Goal: Task Accomplishment & Management: Use online tool/utility

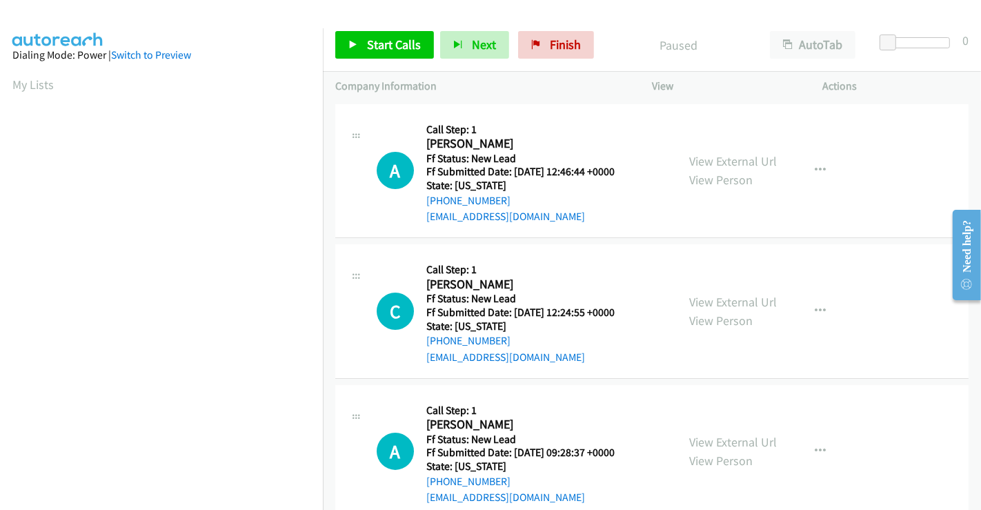
click at [721, 168] on div "View External Url View Person" at bounding box center [733, 170] width 88 height 37
click at [718, 159] on link "View External Url" at bounding box center [733, 161] width 88 height 16
click at [717, 305] on link "View External Url" at bounding box center [733, 302] width 88 height 16
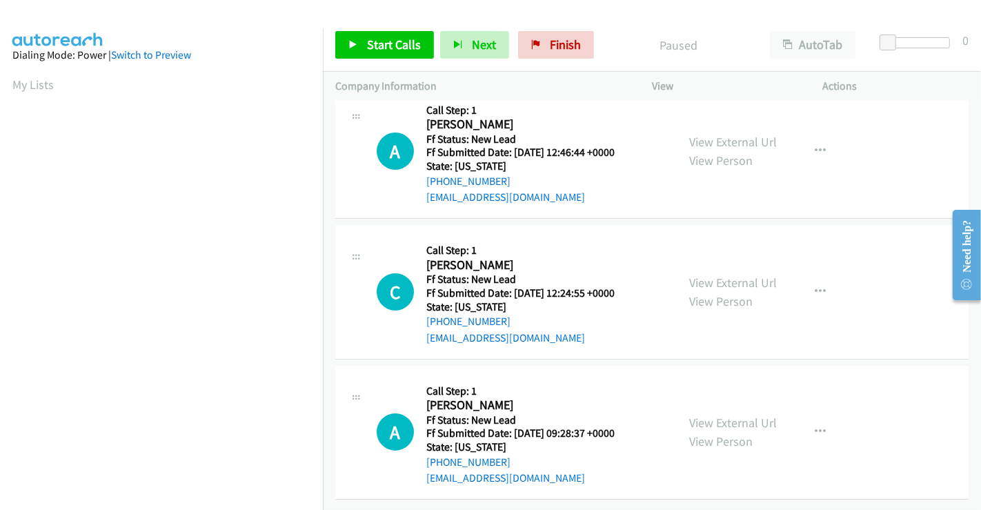
scroll to position [29, 0]
click at [725, 415] on link "View External Url" at bounding box center [733, 423] width 88 height 16
click at [408, 44] on span "Start Calls" at bounding box center [394, 45] width 54 height 16
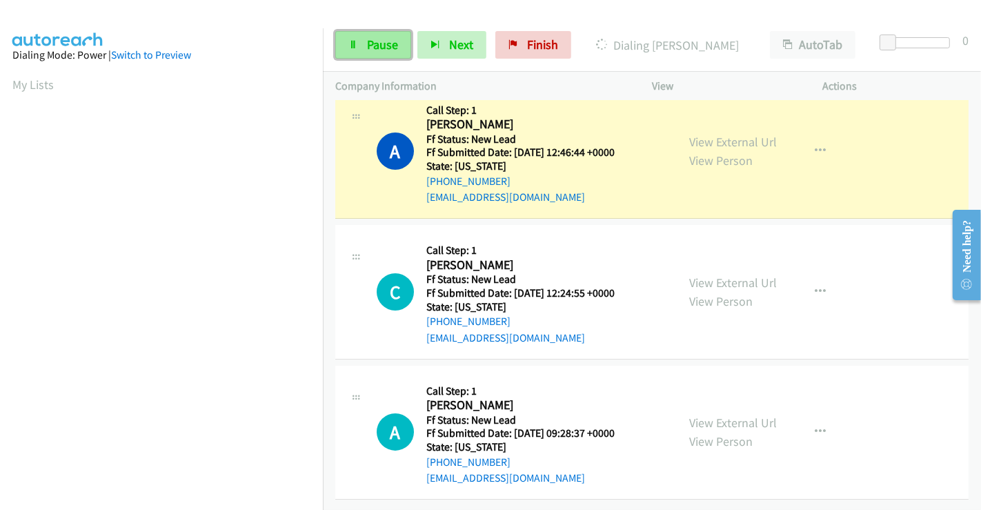
click at [380, 43] on span "Pause" at bounding box center [382, 45] width 31 height 16
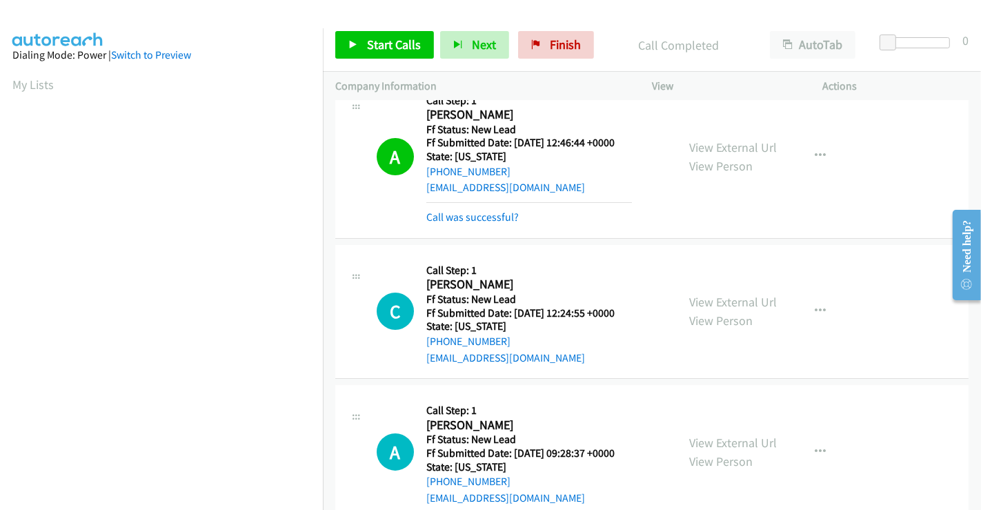
scroll to position [266, 0]
click at [386, 42] on span "Start Calls" at bounding box center [394, 45] width 54 height 16
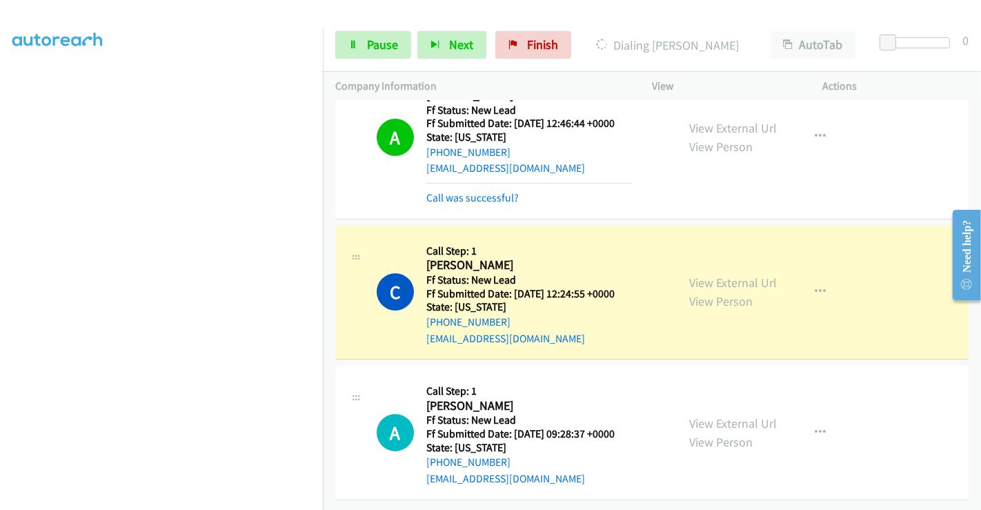
scroll to position [59, 0]
click at [388, 54] on link "Pause" at bounding box center [373, 45] width 76 height 28
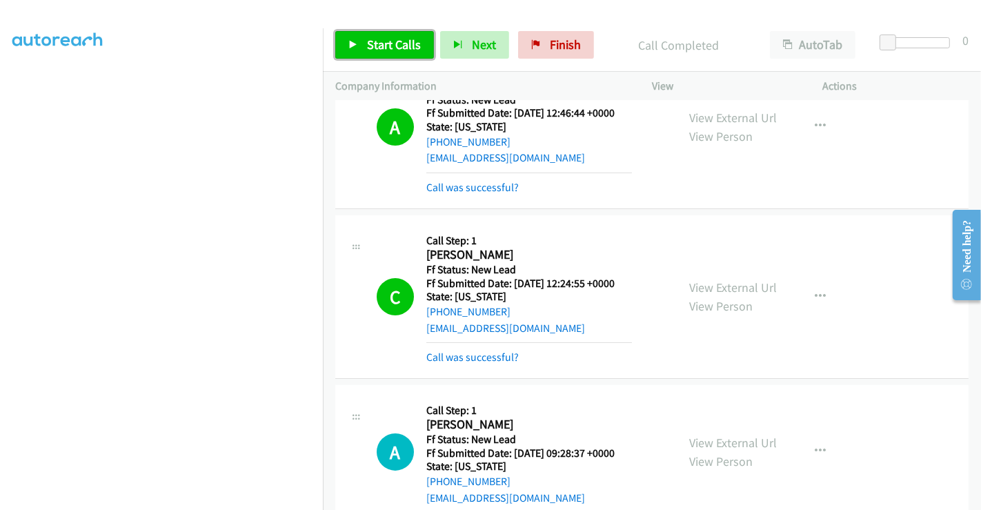
click at [390, 50] on span "Start Calls" at bounding box center [394, 45] width 54 height 16
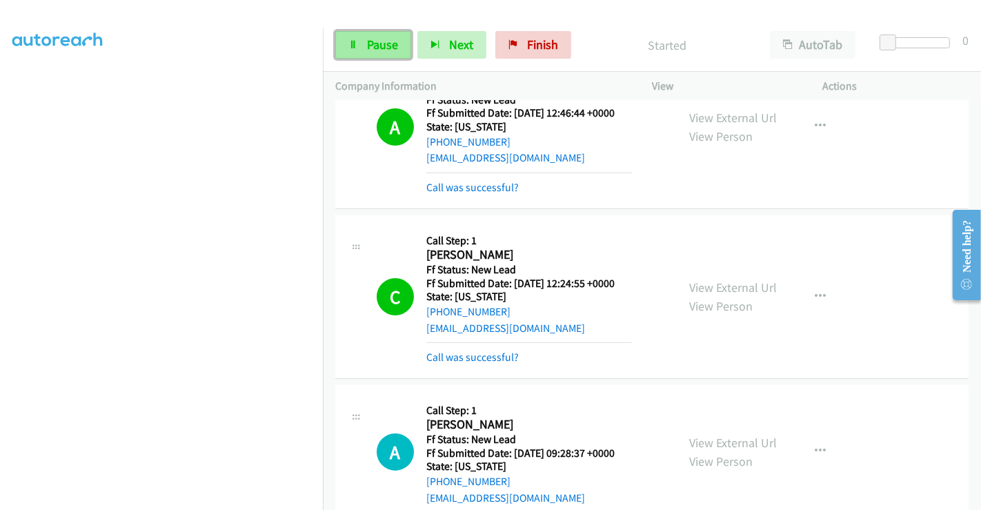
click at [370, 43] on span "Pause" at bounding box center [382, 45] width 31 height 16
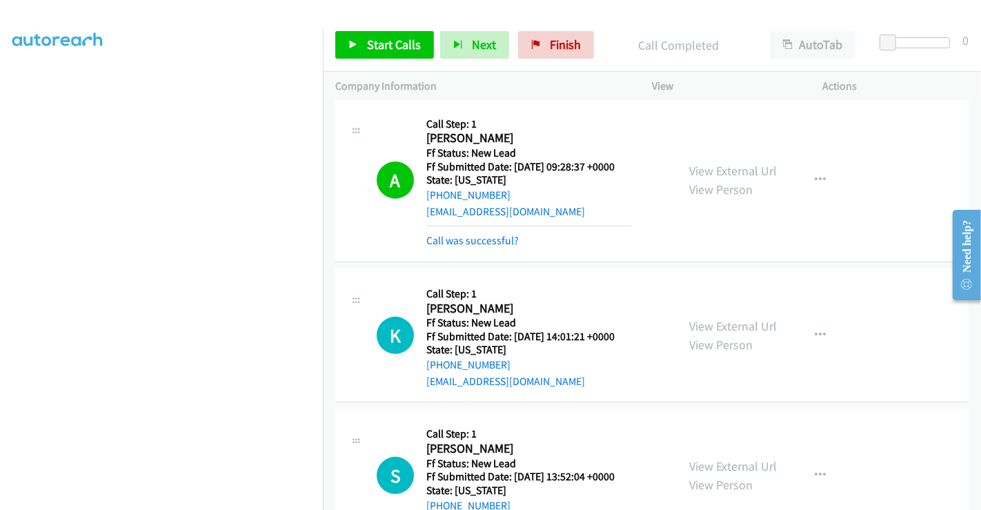
scroll to position [495, 0]
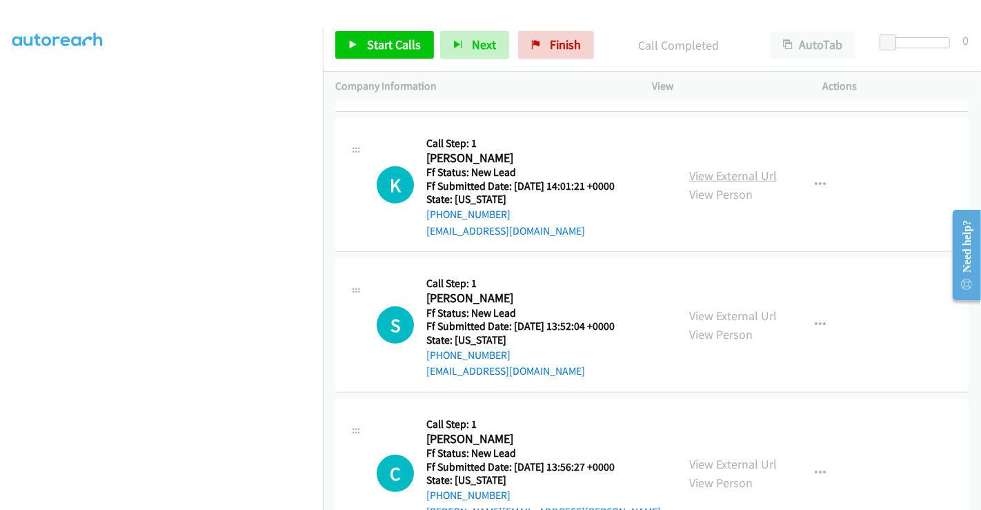
click at [724, 176] on link "View External Url" at bounding box center [733, 176] width 88 height 16
click at [716, 314] on link "View External Url" at bounding box center [733, 316] width 88 height 16
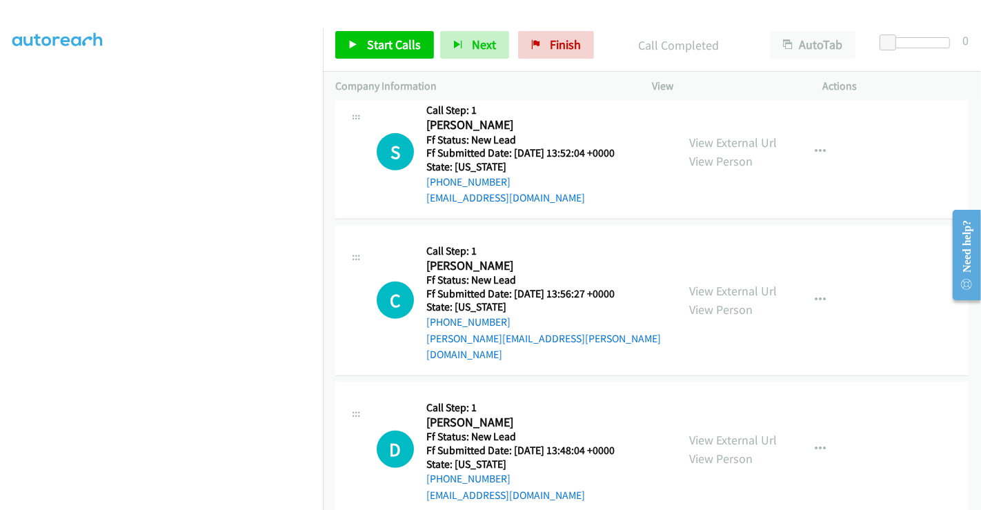
scroll to position [677, 0]
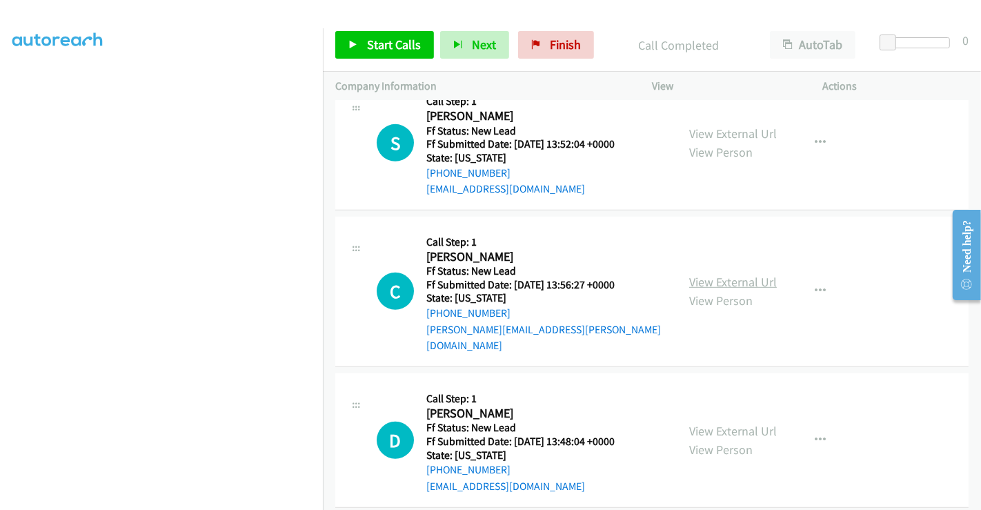
click at [714, 274] on link "View External Url" at bounding box center [733, 282] width 88 height 16
click at [730, 423] on link "View External Url" at bounding box center [733, 431] width 88 height 16
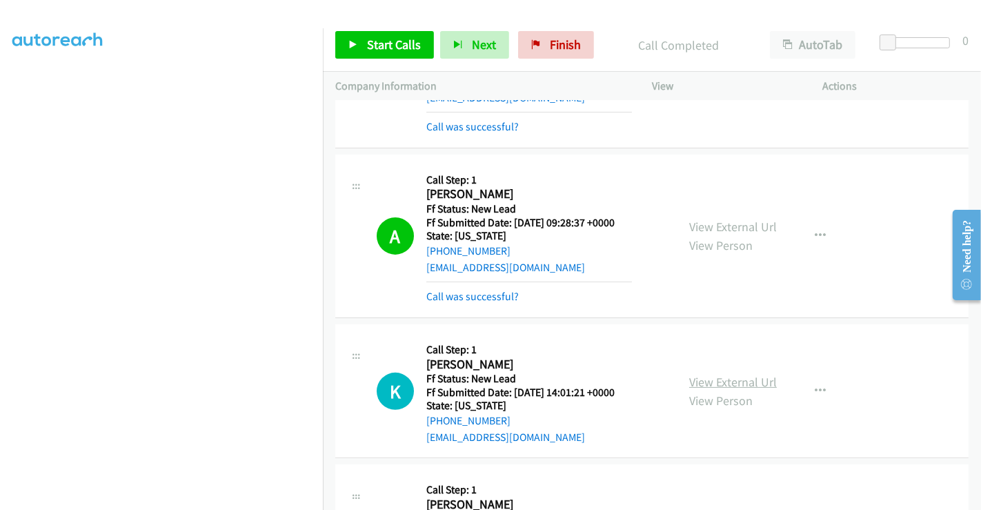
scroll to position [141, 0]
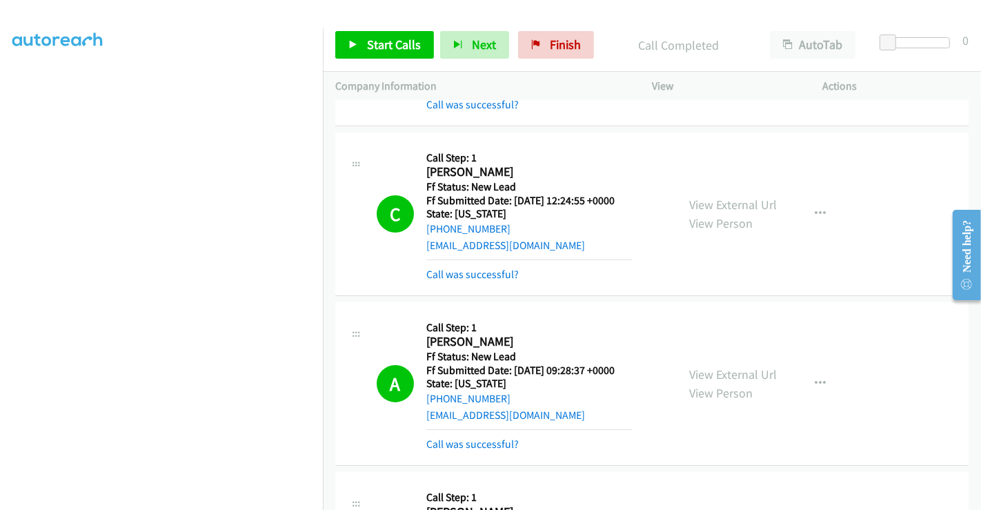
drag, startPoint x: 495, startPoint y: 269, endPoint x: 506, endPoint y: 264, distance: 12.3
click at [495, 269] on link "Call was successful?" at bounding box center [472, 274] width 92 height 13
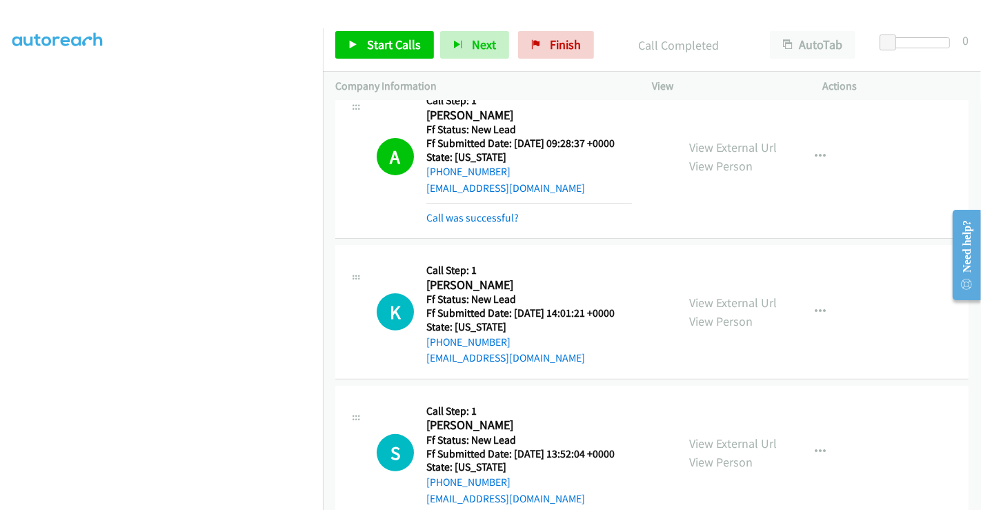
scroll to position [371, 0]
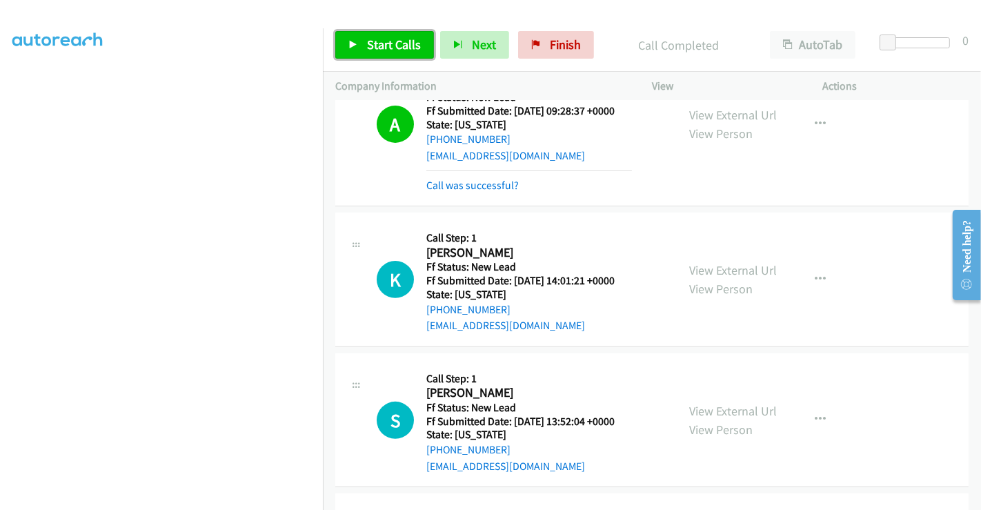
click at [386, 50] on span "Start Calls" at bounding box center [394, 45] width 54 height 16
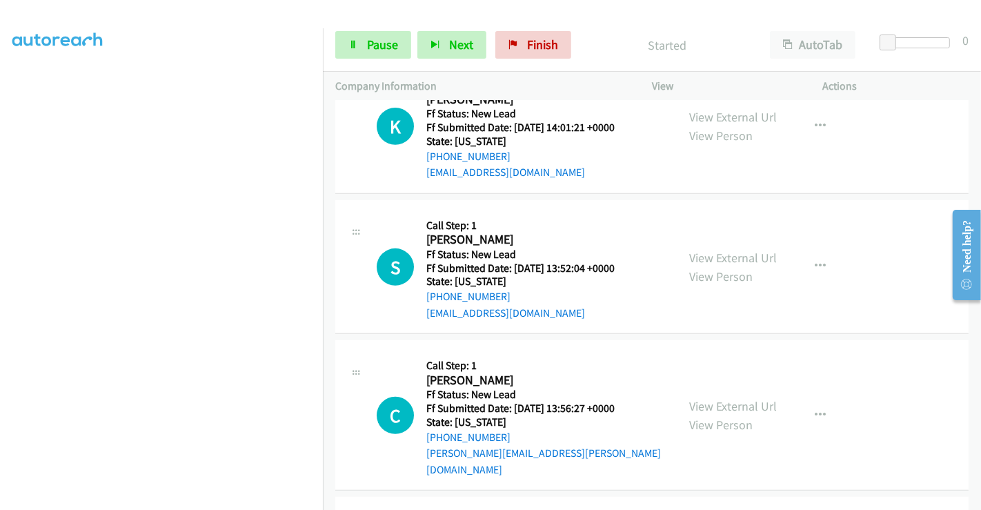
scroll to position [448, 0]
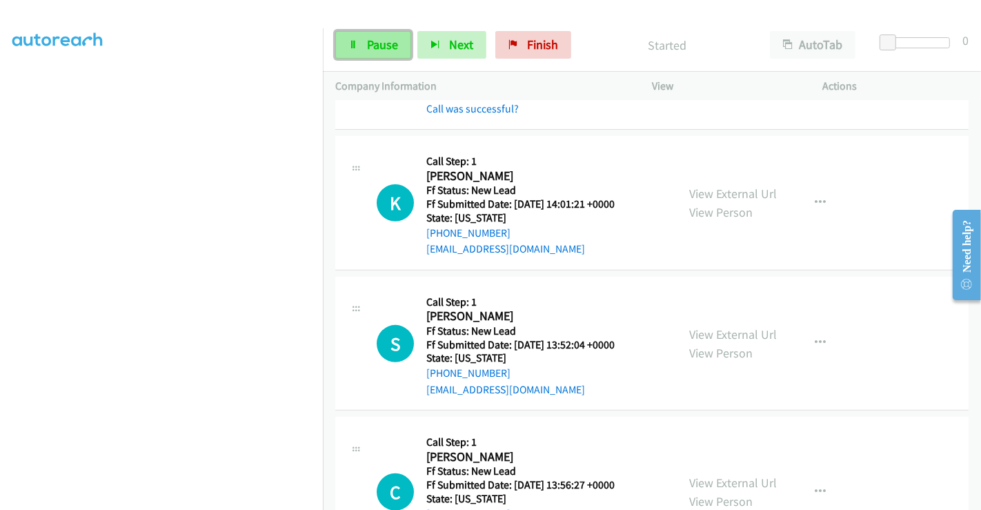
click at [377, 43] on span "Pause" at bounding box center [382, 45] width 31 height 16
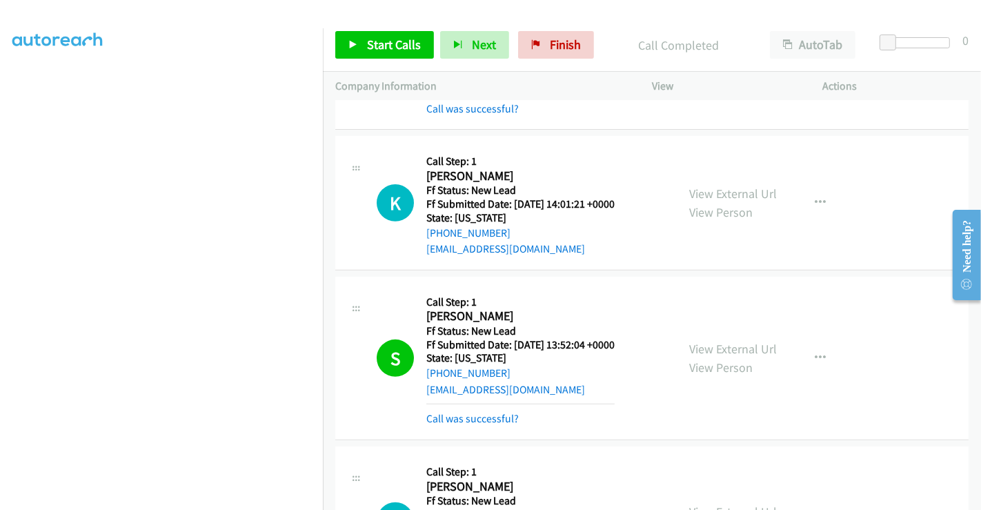
scroll to position [189, 0]
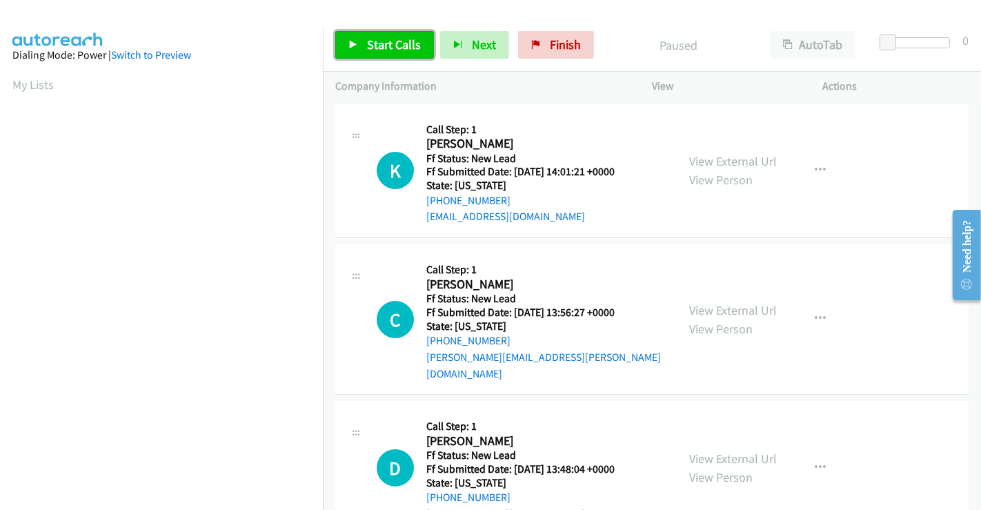
click at [384, 44] on span "Start Calls" at bounding box center [394, 45] width 54 height 16
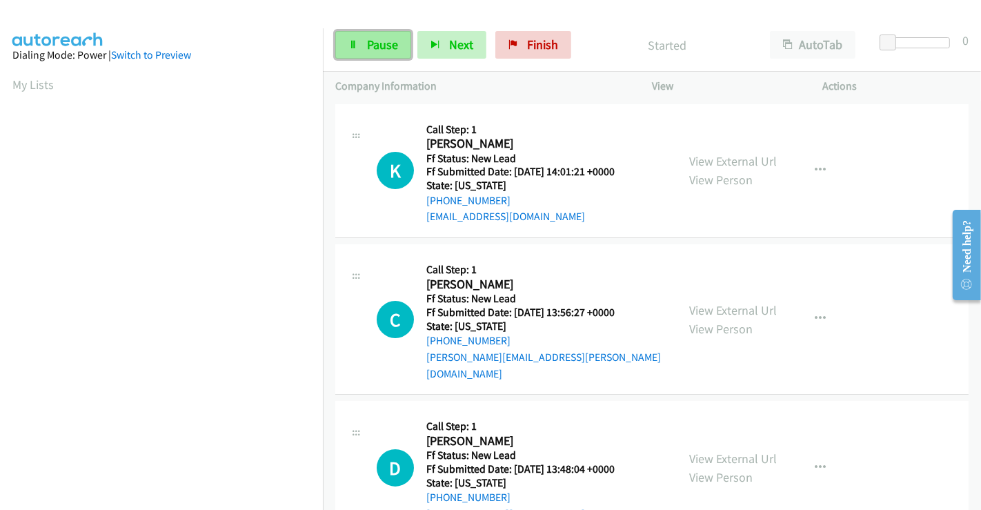
click at [378, 42] on span "Pause" at bounding box center [382, 45] width 31 height 16
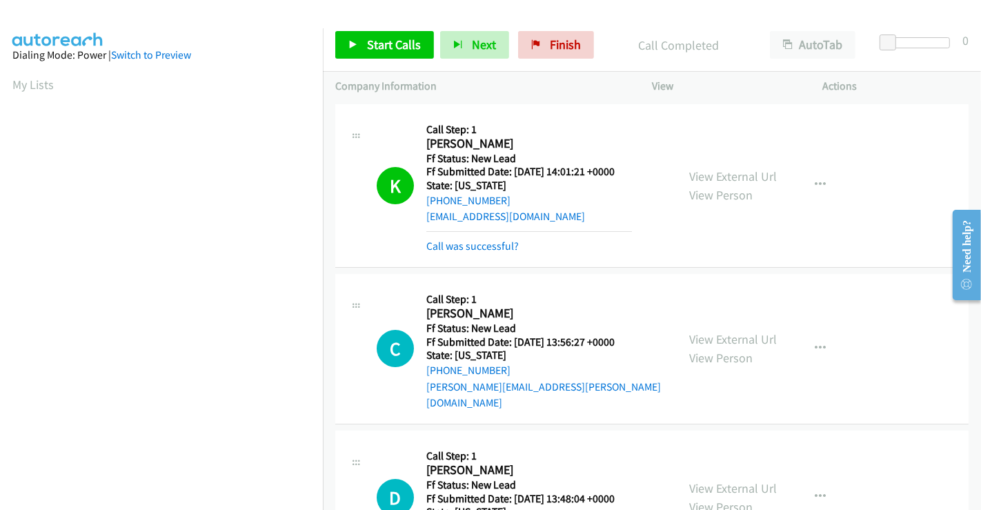
scroll to position [266, 0]
click at [401, 30] on div "Start Calls Pause Next Finish Call Completed AutoTab AutoTab 0" at bounding box center [652, 45] width 658 height 53
click at [394, 41] on span "Start Calls" at bounding box center [394, 45] width 54 height 16
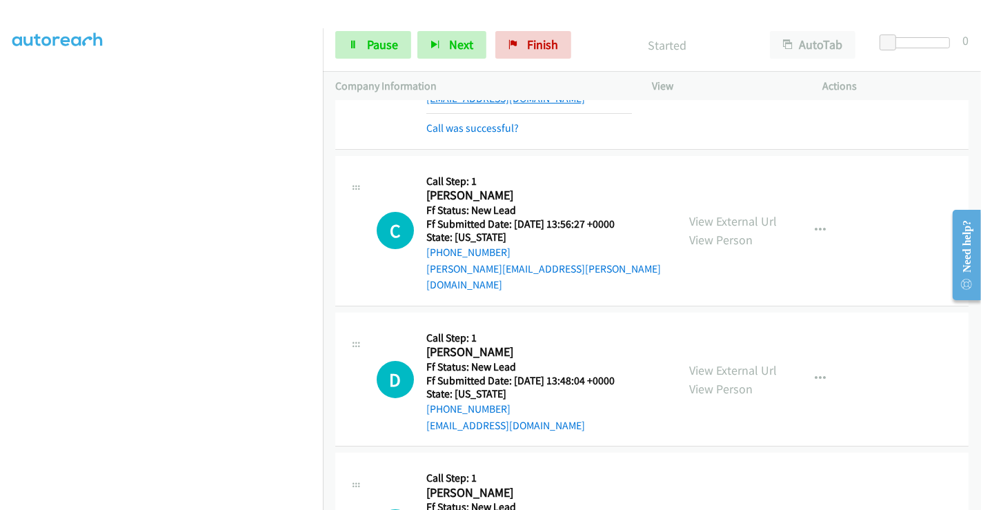
scroll to position [0, 0]
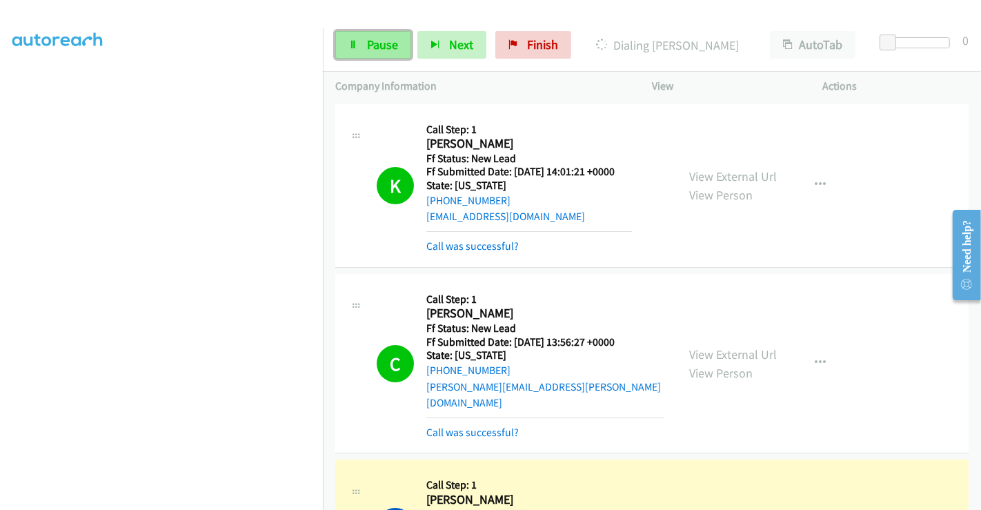
click at [368, 44] on span "Pause" at bounding box center [382, 45] width 31 height 16
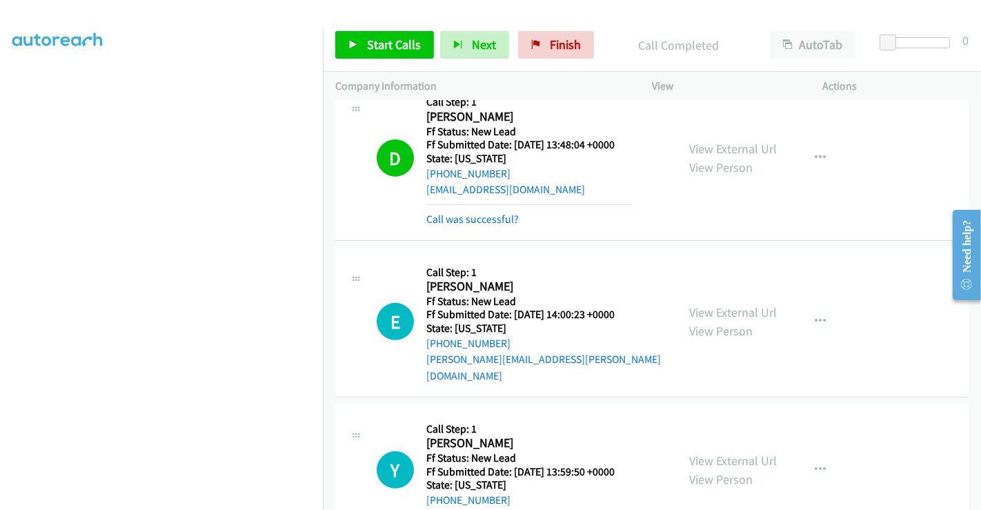
scroll to position [459, 0]
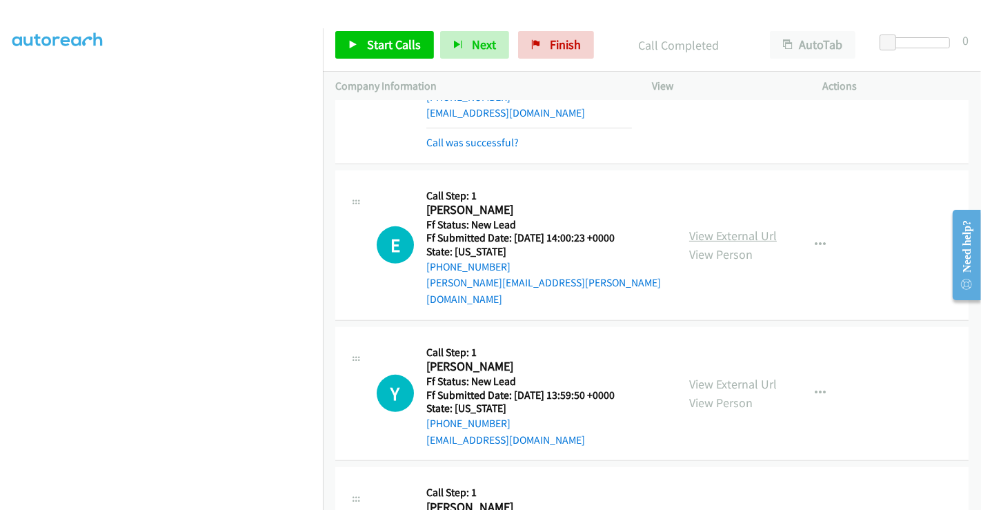
click at [738, 228] on link "View External Url" at bounding box center [733, 236] width 88 height 16
click at [719, 376] on link "View External Url" at bounding box center [733, 384] width 88 height 16
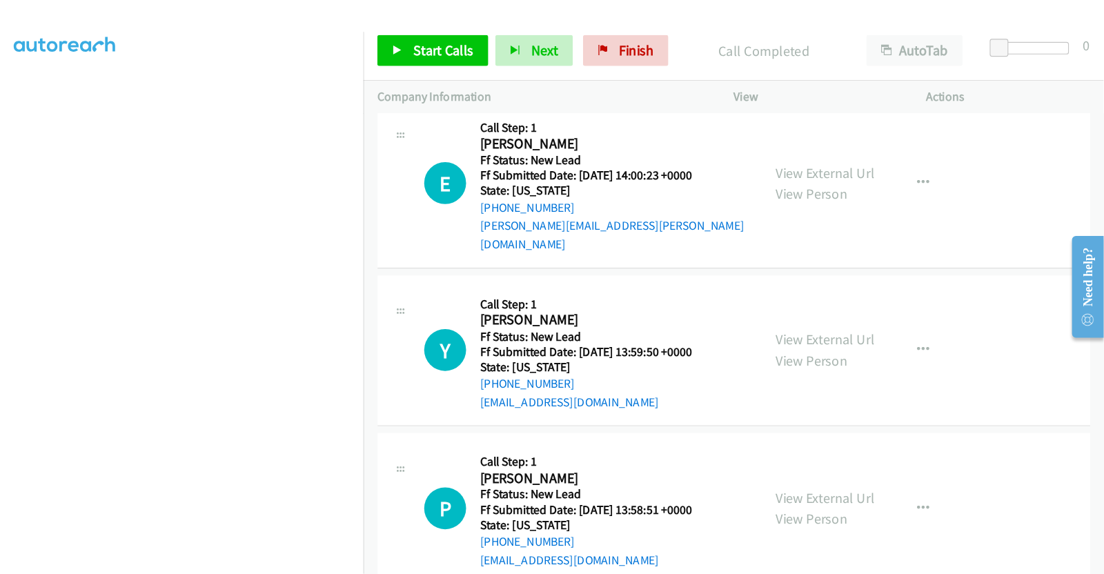
scroll to position [677, 0]
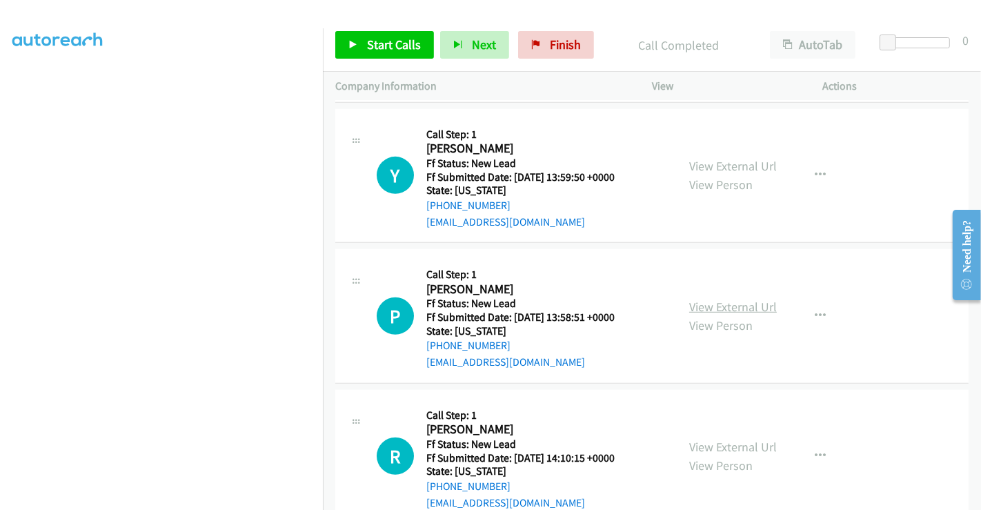
click at [734, 299] on link "View External Url" at bounding box center [733, 307] width 88 height 16
click at [711, 439] on link "View External Url" at bounding box center [733, 447] width 88 height 16
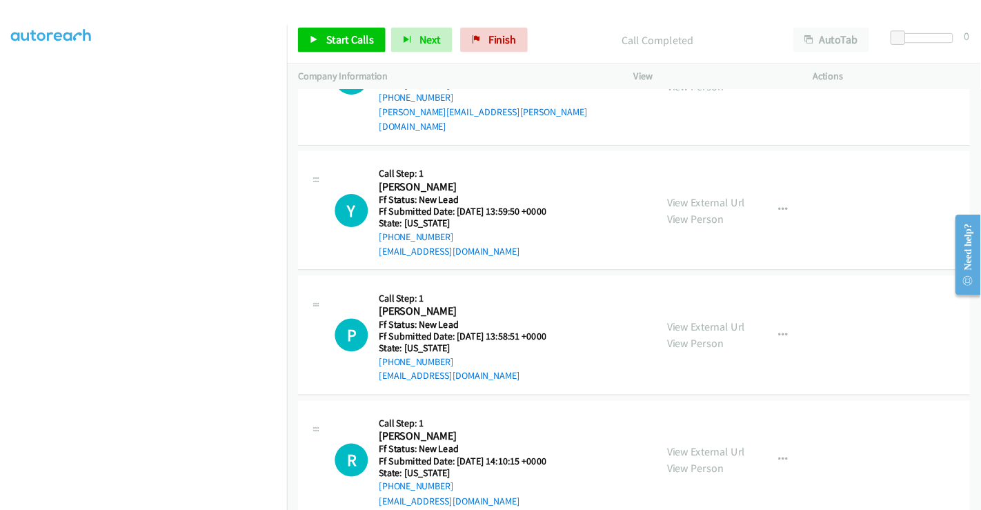
scroll to position [203, 0]
click at [393, 50] on span "Start Calls" at bounding box center [394, 45] width 54 height 16
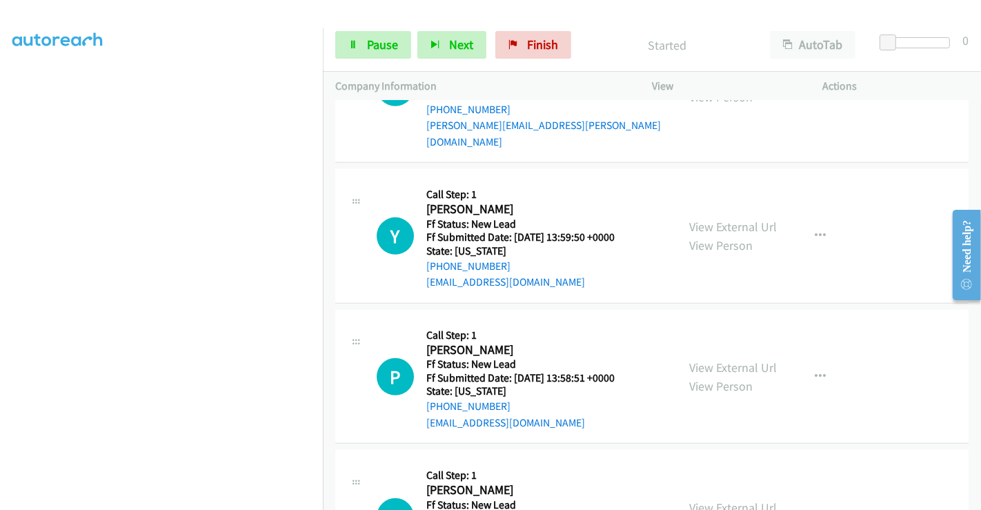
scroll to position [539, 0]
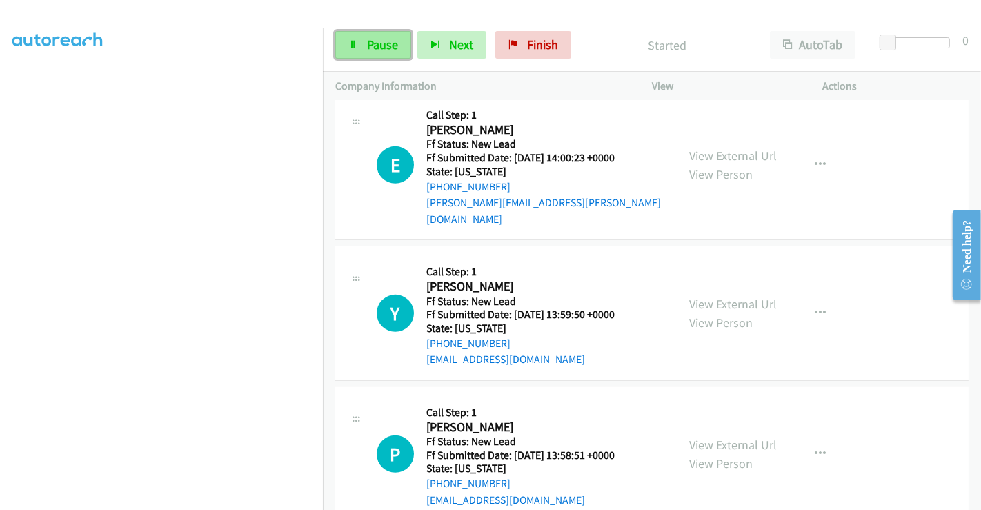
click at [378, 46] on span "Pause" at bounding box center [382, 45] width 31 height 16
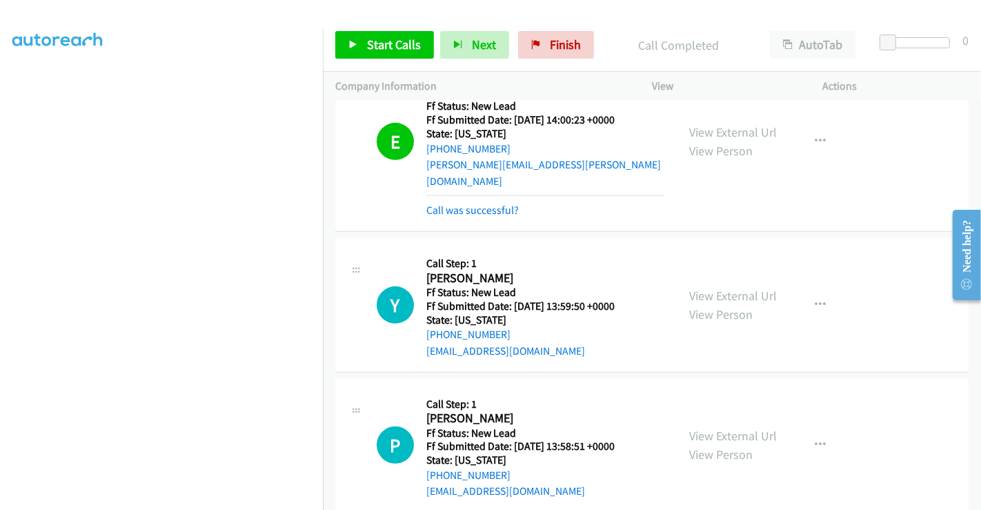
scroll to position [601, 0]
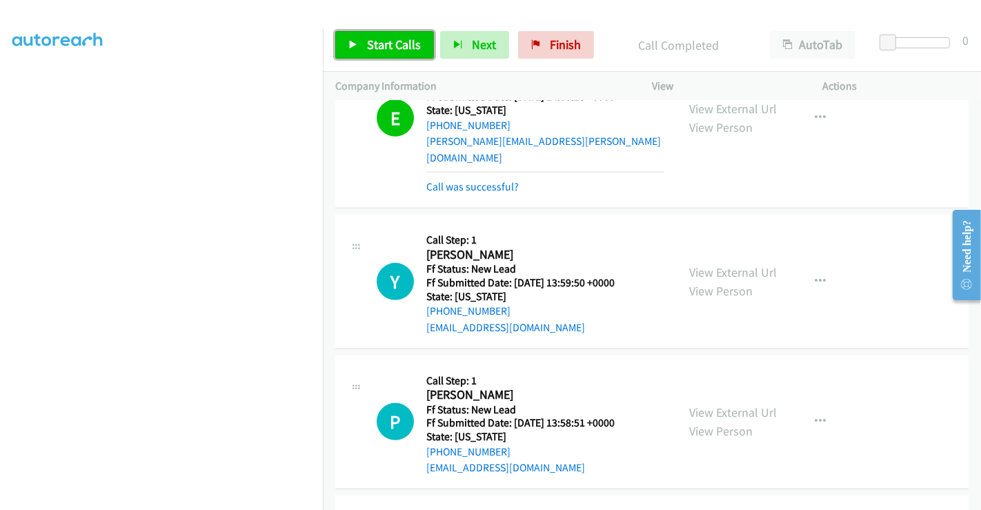
click at [378, 44] on span "Start Calls" at bounding box center [394, 45] width 54 height 16
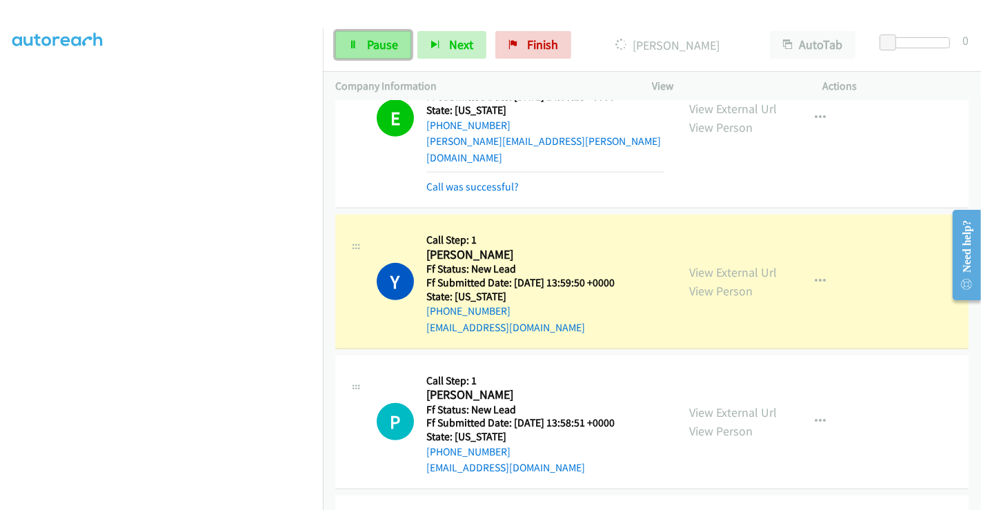
click at [369, 42] on span "Pause" at bounding box center [382, 45] width 31 height 16
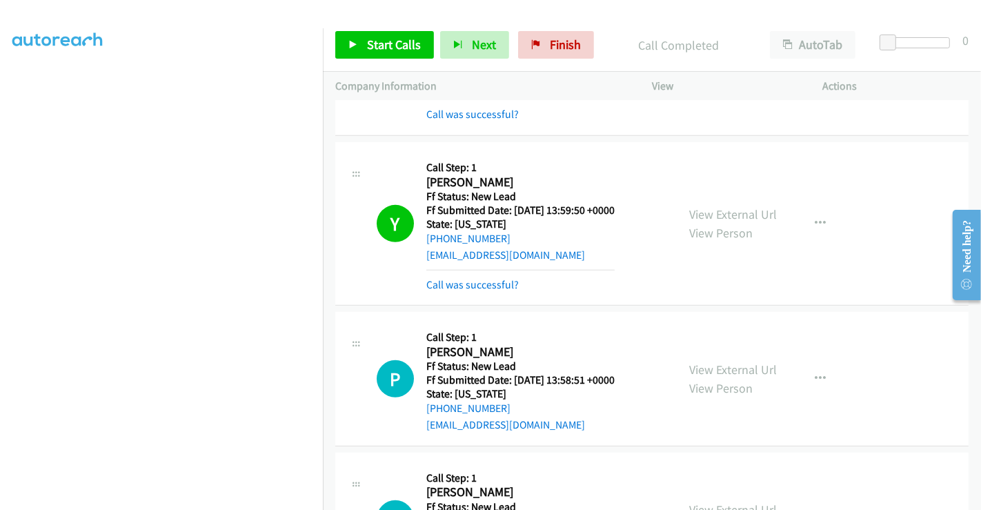
scroll to position [736, 0]
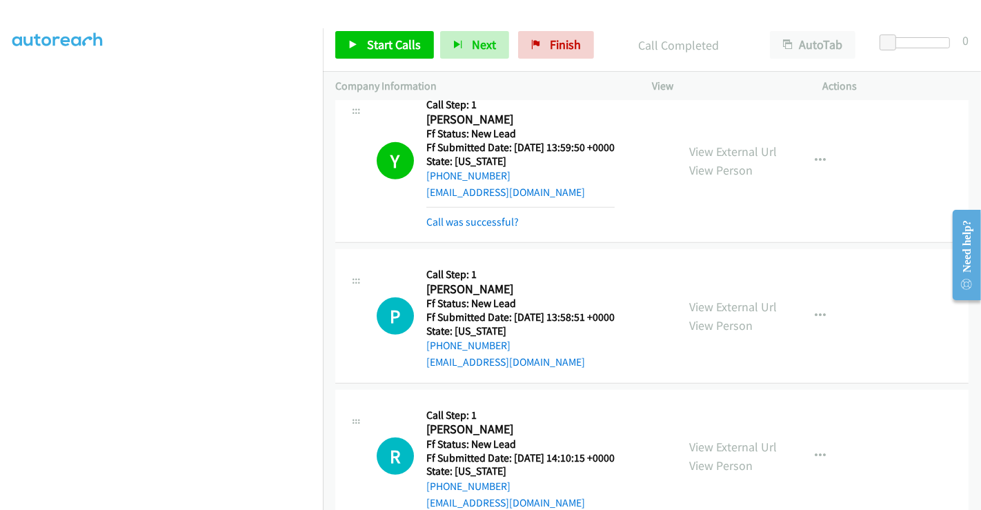
click at [895, 298] on div "P Callback Scheduled Call Step: 1 Paloma Aguilar America/Chicago Ff Status: New…" at bounding box center [651, 316] width 633 height 135
click at [394, 41] on span "Start Calls" at bounding box center [394, 45] width 54 height 16
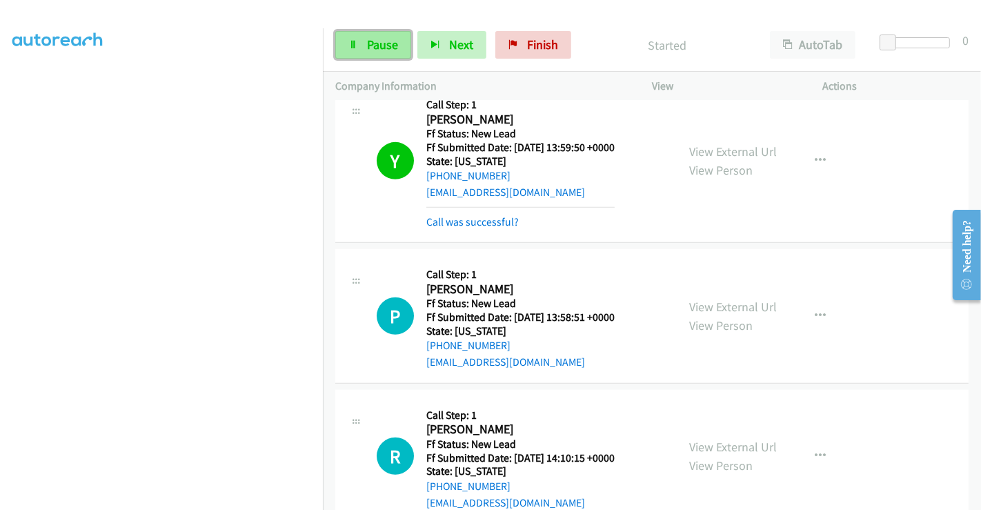
click at [364, 44] on link "Pause" at bounding box center [373, 45] width 76 height 28
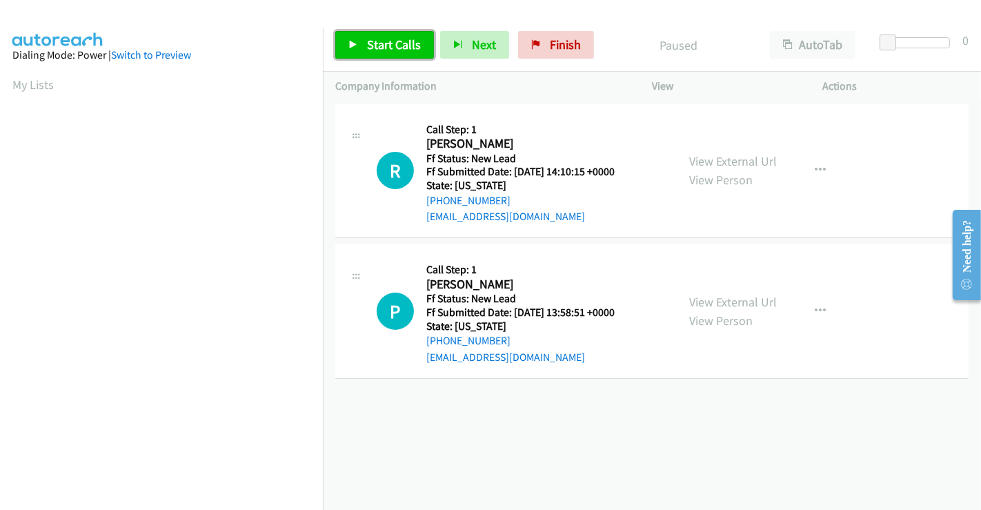
click at [382, 44] on span "Start Calls" at bounding box center [394, 45] width 54 height 16
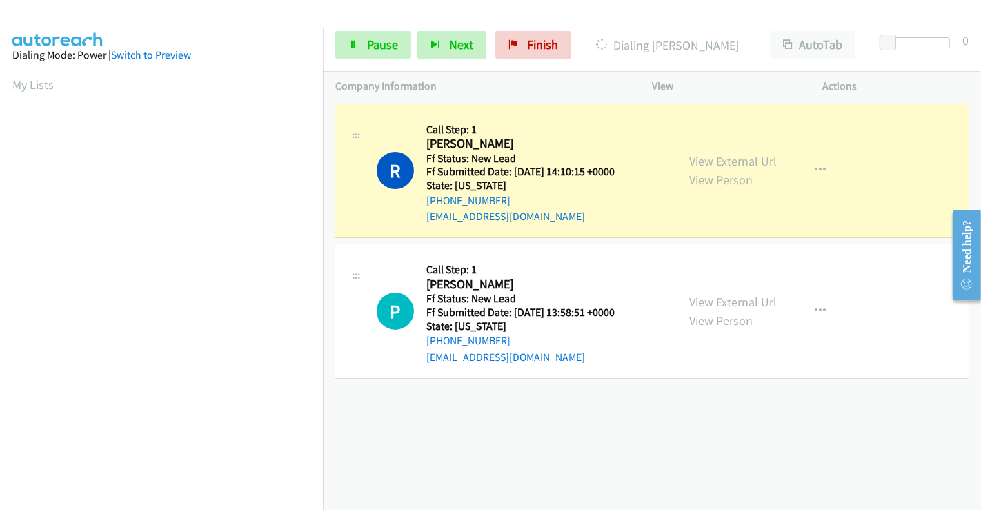
scroll to position [266, 0]
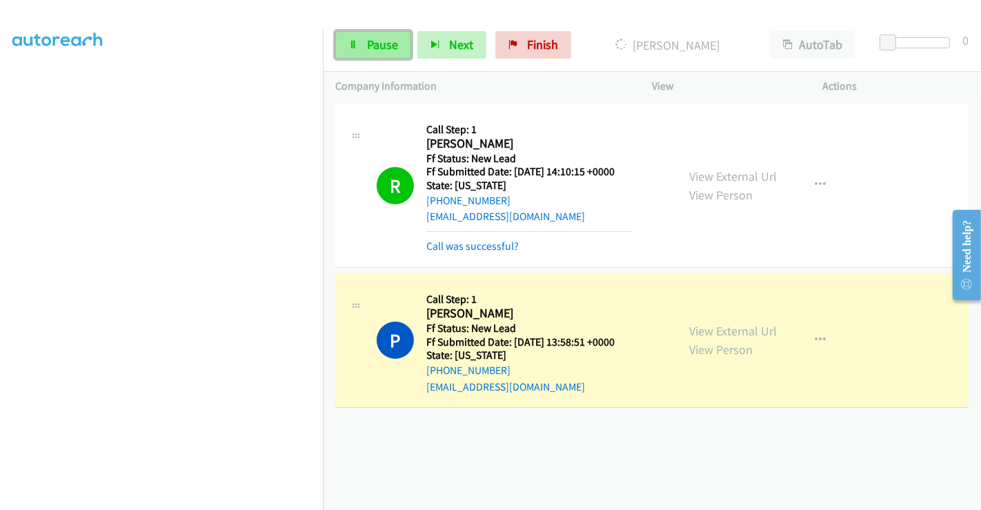
click at [376, 48] on span "Pause" at bounding box center [382, 45] width 31 height 16
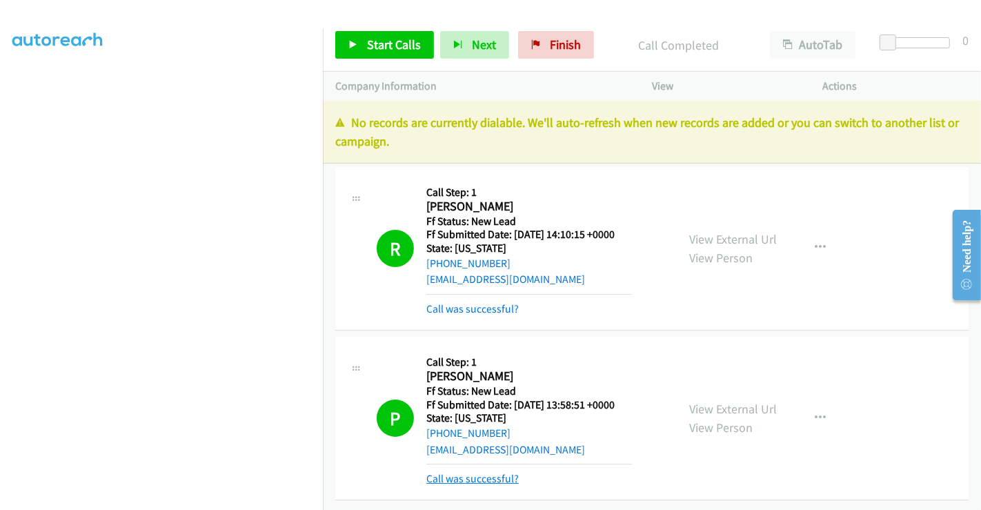
drag, startPoint x: 486, startPoint y: 479, endPoint x: 487, endPoint y: 470, distance: 8.3
click at [486, 479] on link "Call was successful?" at bounding box center [472, 478] width 92 height 13
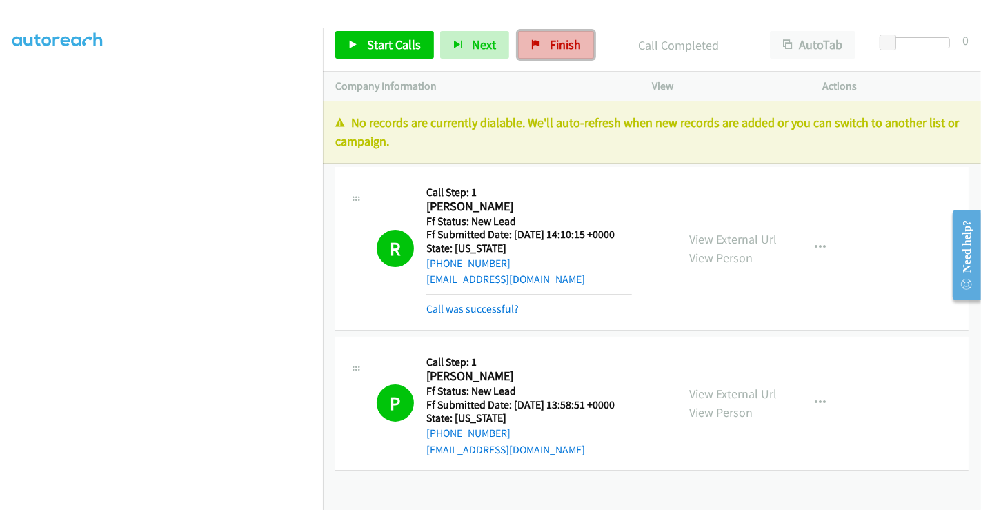
click at [541, 39] on link "Finish" at bounding box center [556, 45] width 76 height 28
